Goal: Book appointment/travel/reservation

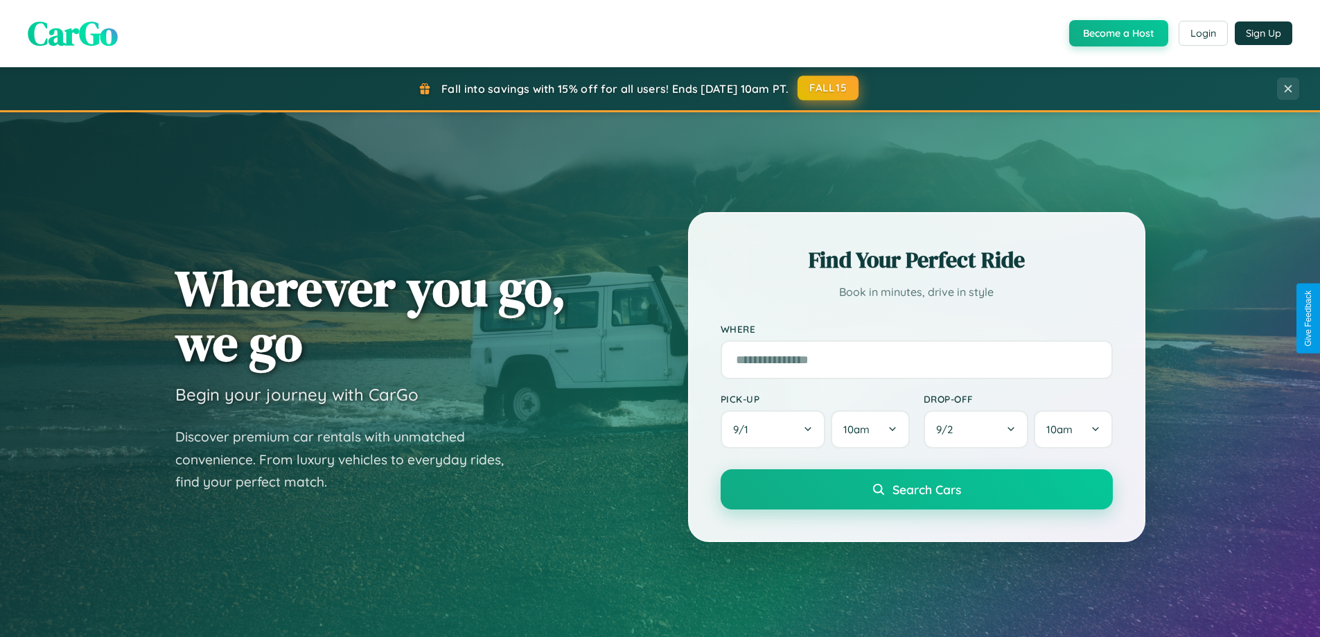
click at [829, 88] on button "FALL15" at bounding box center [828, 88] width 61 height 25
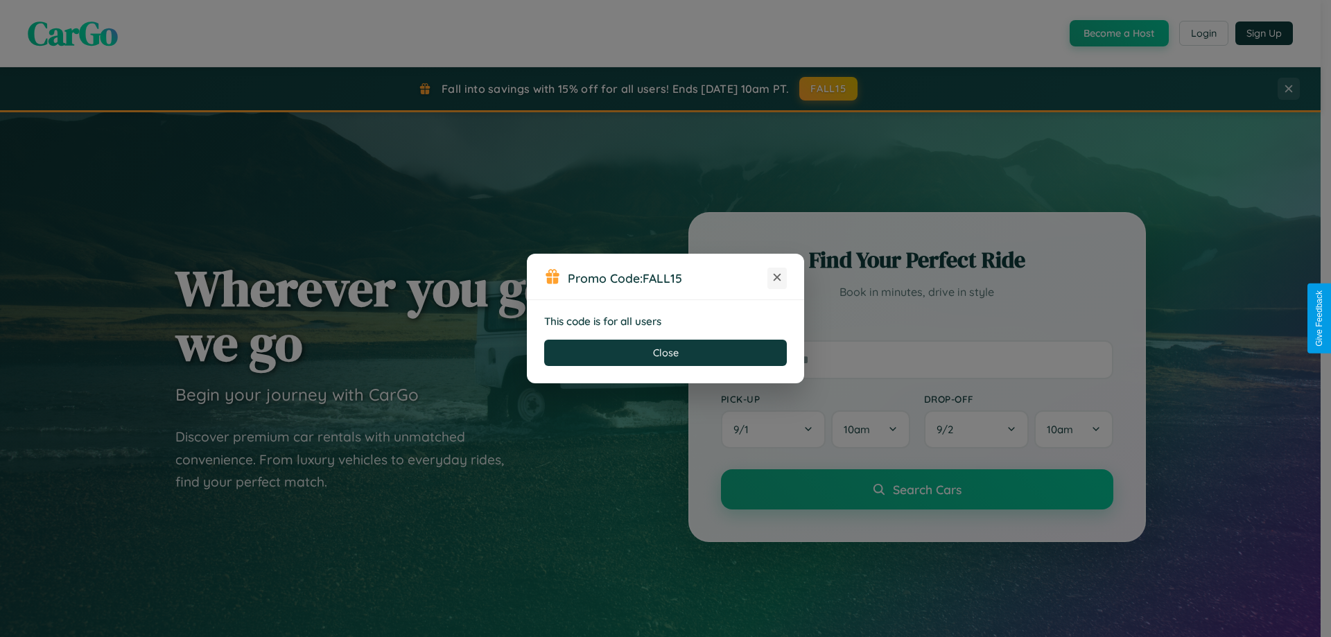
click at [777, 278] on icon at bounding box center [777, 277] width 14 height 14
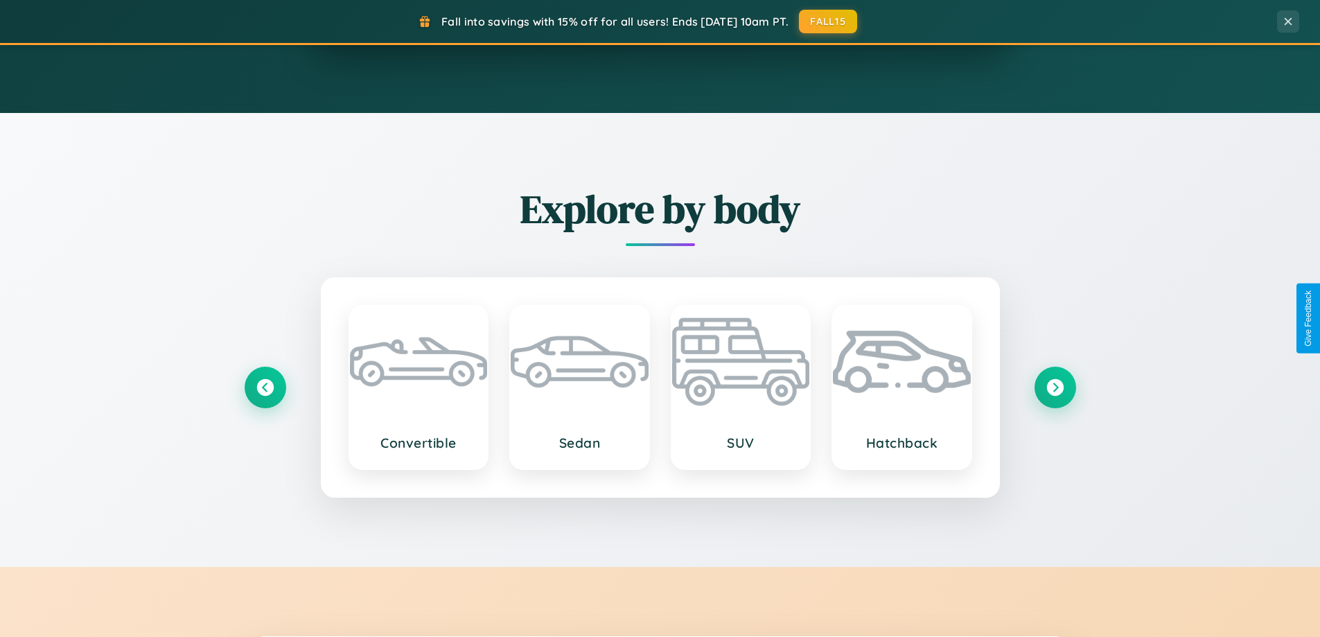
scroll to position [2227, 0]
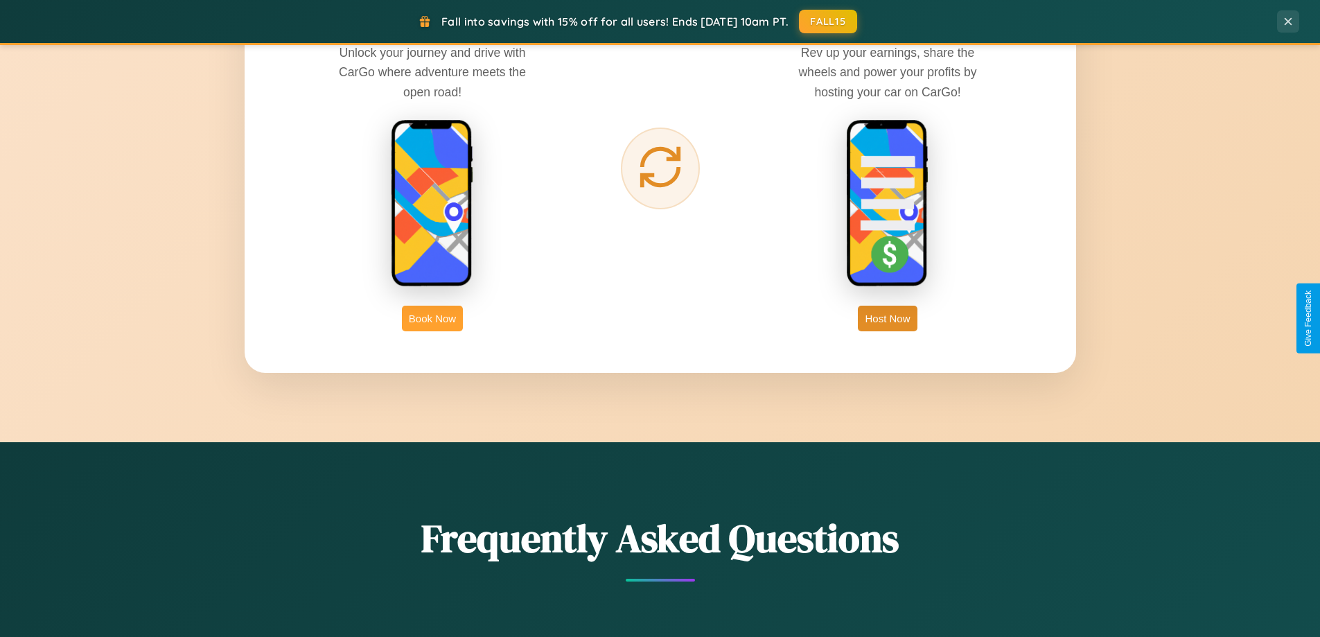
click at [432, 318] on button "Book Now" at bounding box center [432, 319] width 61 height 26
